Goal: Task Accomplishment & Management: Use online tool/utility

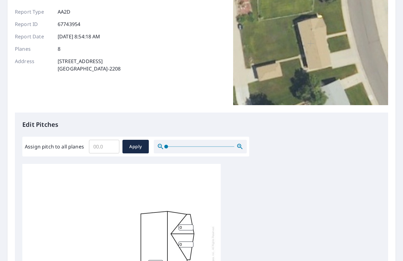
scroll to position [62, 0]
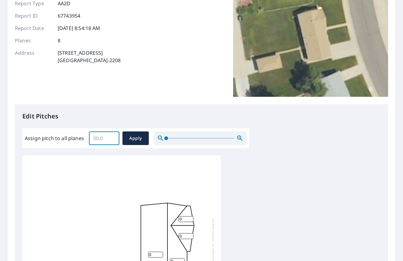
click at [109, 140] on input "Assign pitch to all planes" at bounding box center [104, 138] width 30 height 17
type input "4"
click at [127, 138] on span "Apply" at bounding box center [135, 139] width 16 height 8
type input "4"
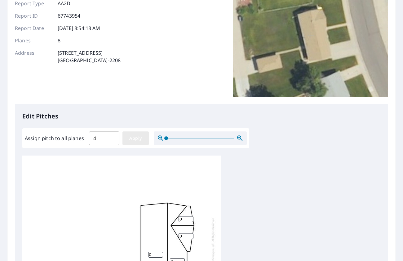
type input "4"
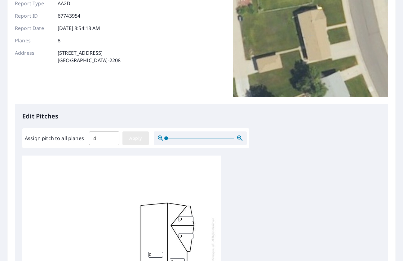
type input "4"
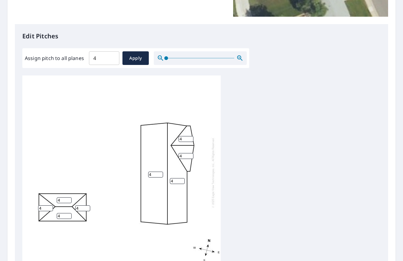
scroll to position [155, 0]
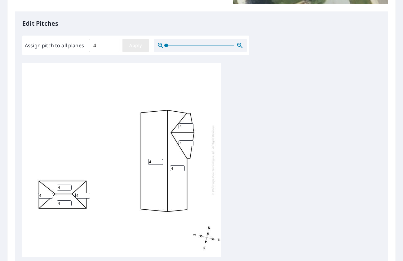
click at [135, 46] on span "Apply" at bounding box center [135, 46] width 16 height 8
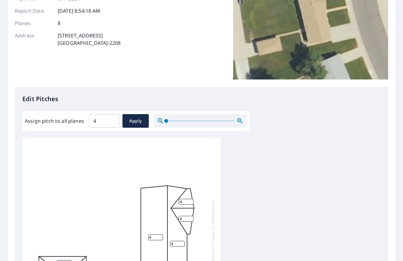
scroll to position [0, 0]
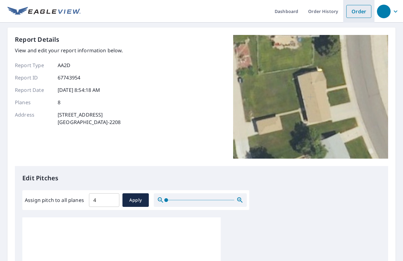
click at [348, 12] on link "Order" at bounding box center [358, 11] width 25 height 13
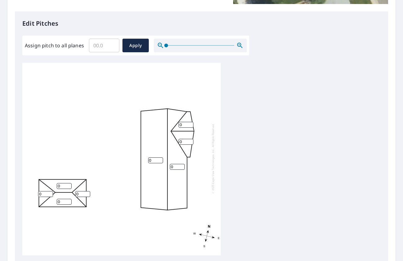
scroll to position [6, 0]
click at [103, 46] on input "Assign pitch to all planes" at bounding box center [104, 45] width 30 height 17
type input "4"
click at [127, 48] on span "Apply" at bounding box center [135, 46] width 16 height 8
type input "4"
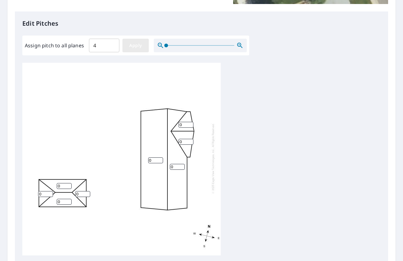
type input "4"
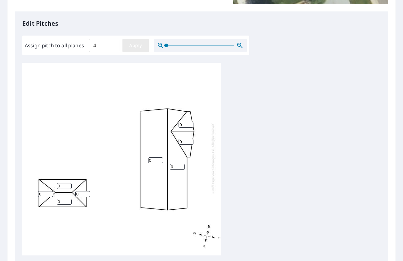
type input "4"
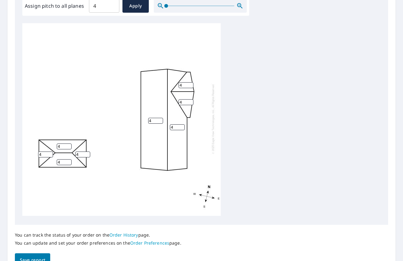
scroll to position [229, 0]
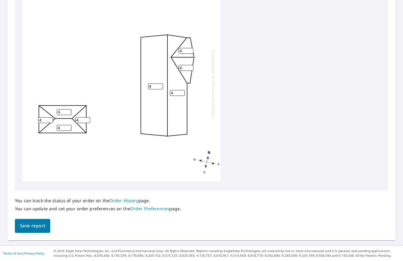
click at [37, 228] on span "Save report" at bounding box center [32, 226] width 25 height 8
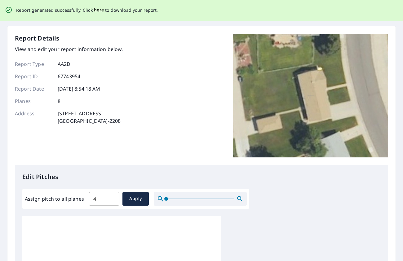
scroll to position [0, 0]
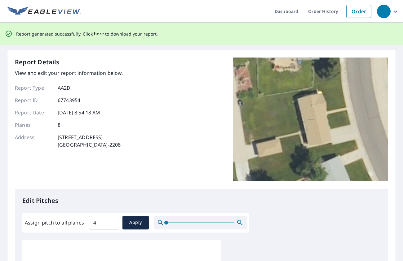
click at [98, 33] on span "here" at bounding box center [99, 34] width 10 height 8
